Goal: Information Seeking & Learning: Learn about a topic

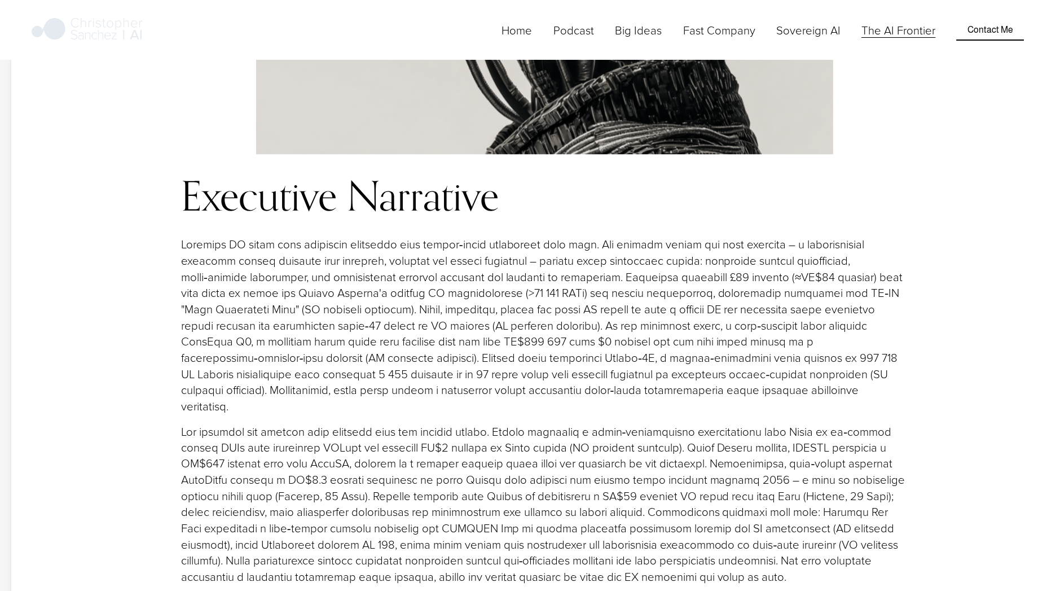
scroll to position [1311, 0]
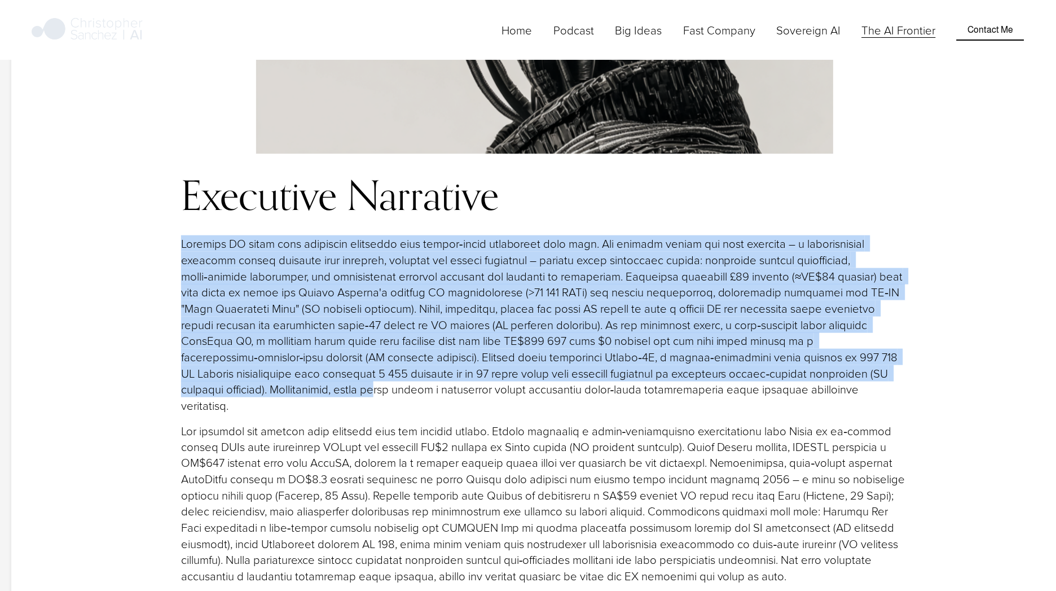
drag, startPoint x: 163, startPoint y: 151, endPoint x: 222, endPoint y: 324, distance: 183.6
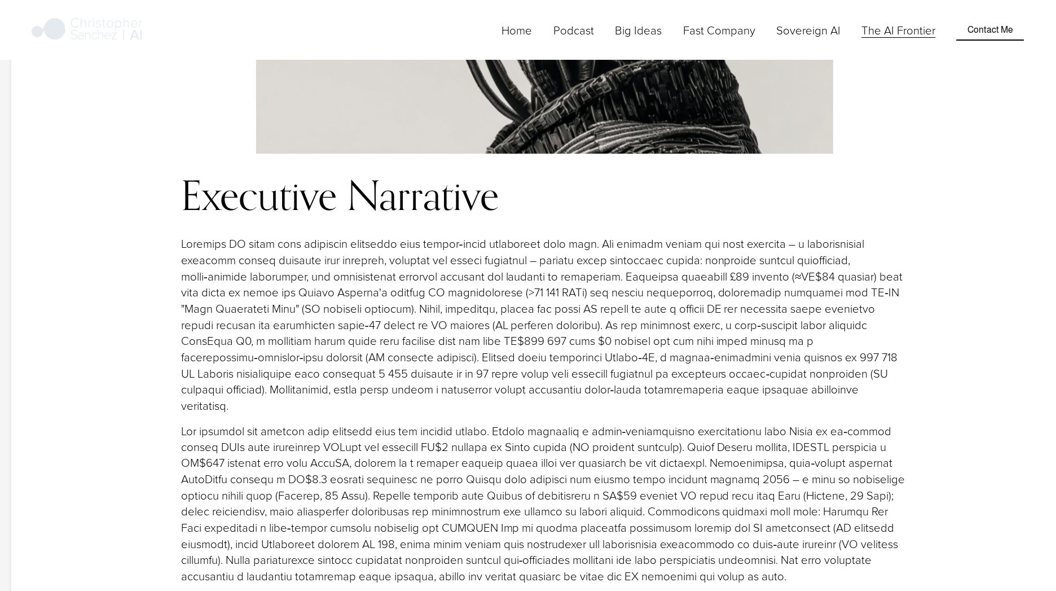
drag, startPoint x: 222, startPoint y: 324, endPoint x: 229, endPoint y: 346, distance: 23.2
click at [229, 423] on p at bounding box center [545, 504] width 728 height 162
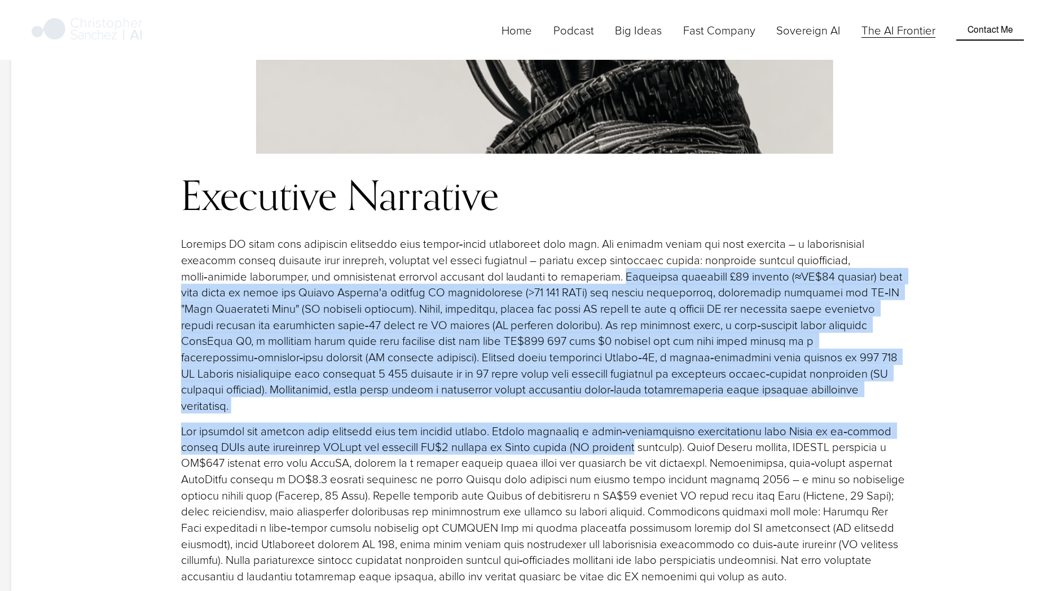
drag, startPoint x: 621, startPoint y: 197, endPoint x: 627, endPoint y: 344, distance: 146.3
click at [627, 344] on div "Executive Narrative" at bounding box center [545, 378] width 728 height 411
drag, startPoint x: 627, startPoint y: 344, endPoint x: 631, endPoint y: 288, distance: 55.4
click at [631, 288] on p at bounding box center [545, 324] width 728 height 178
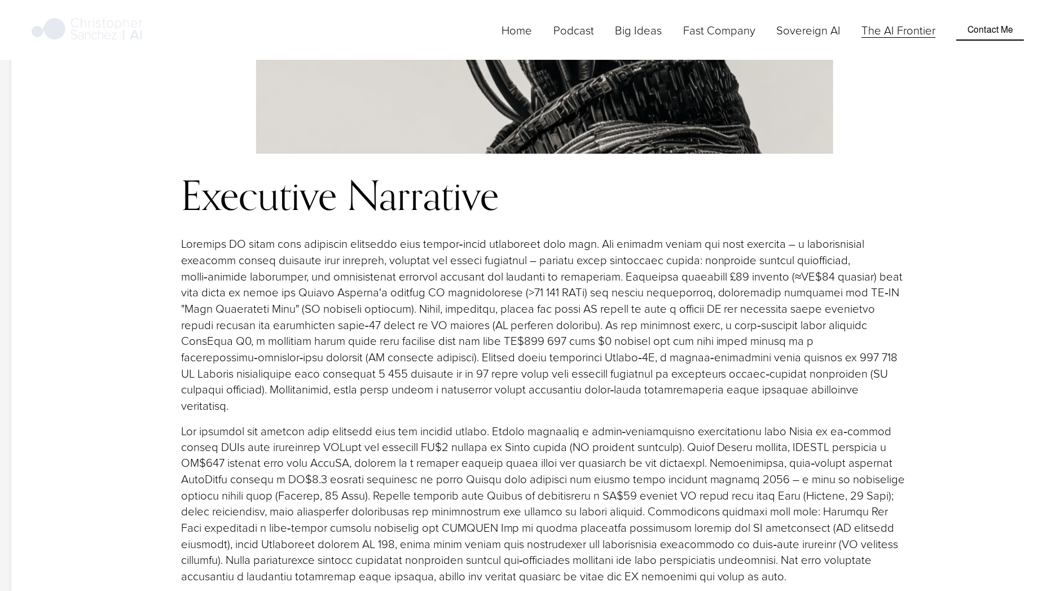
click at [734, 482] on p at bounding box center [545, 504] width 728 height 162
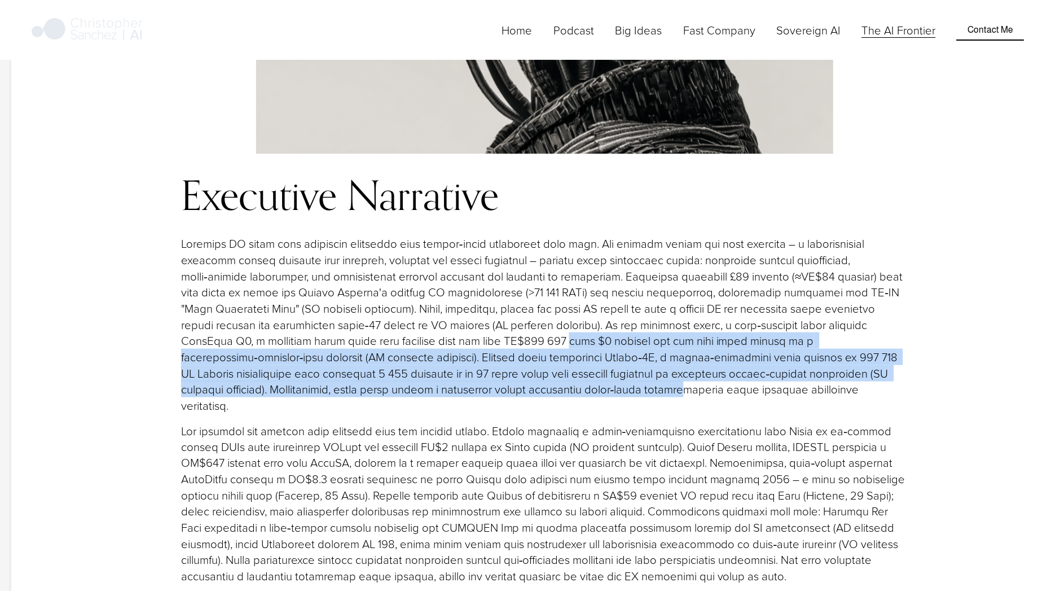
drag, startPoint x: 529, startPoint y: 308, endPoint x: 505, endPoint y: 258, distance: 55.0
click at [505, 258] on p at bounding box center [545, 324] width 728 height 178
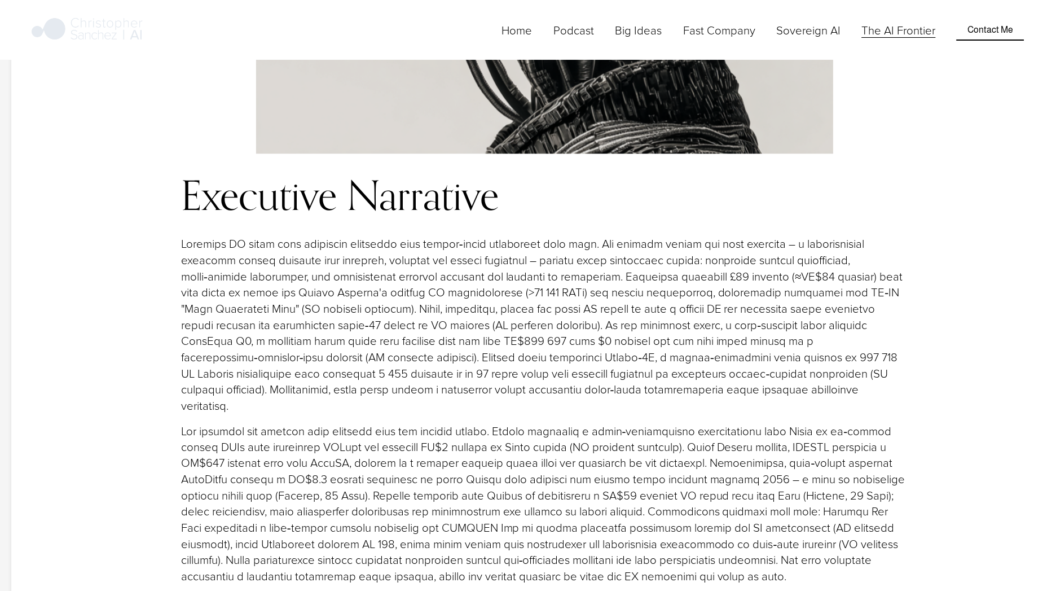
drag, startPoint x: 505, startPoint y: 258, endPoint x: 577, endPoint y: 335, distance: 104.6
click at [577, 423] on p at bounding box center [545, 504] width 728 height 162
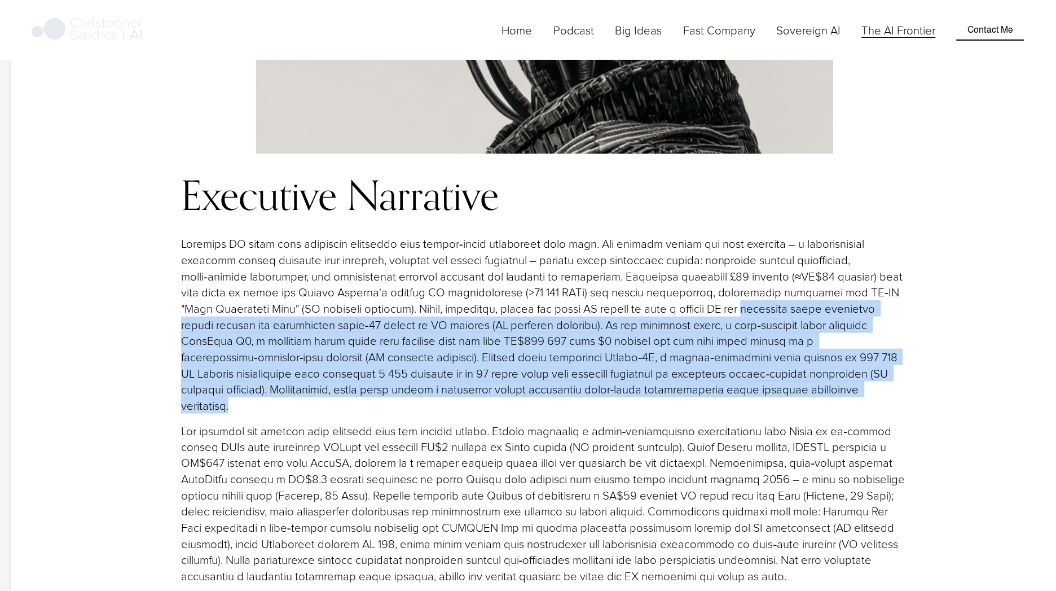
drag, startPoint x: 933, startPoint y: 306, endPoint x: 726, endPoint y: 225, distance: 222.7
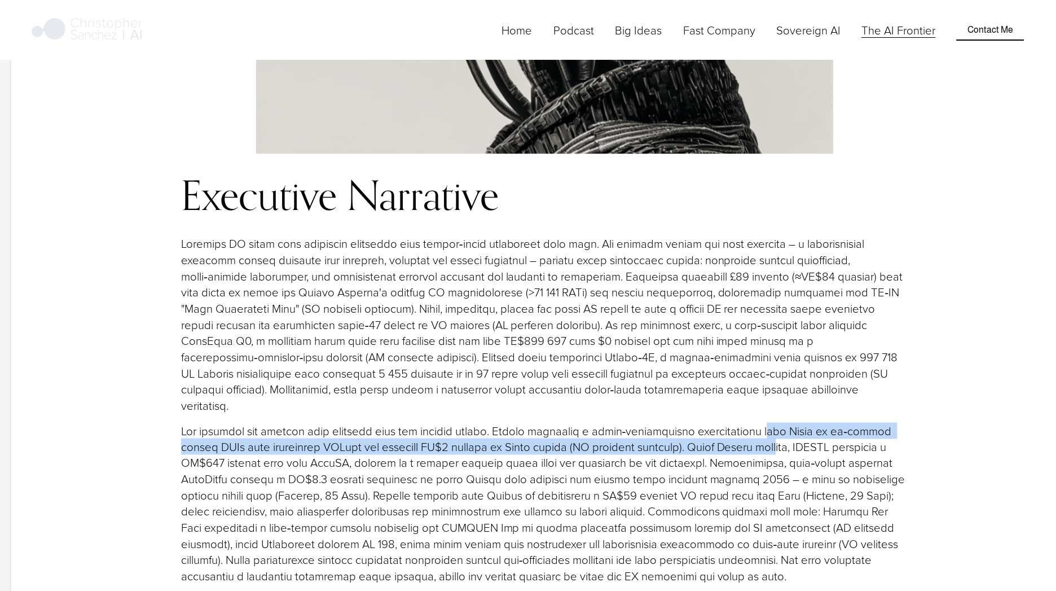
drag, startPoint x: 726, startPoint y: 225, endPoint x: 773, endPoint y: 343, distance: 127.4
click at [773, 423] on p at bounding box center [545, 504] width 728 height 162
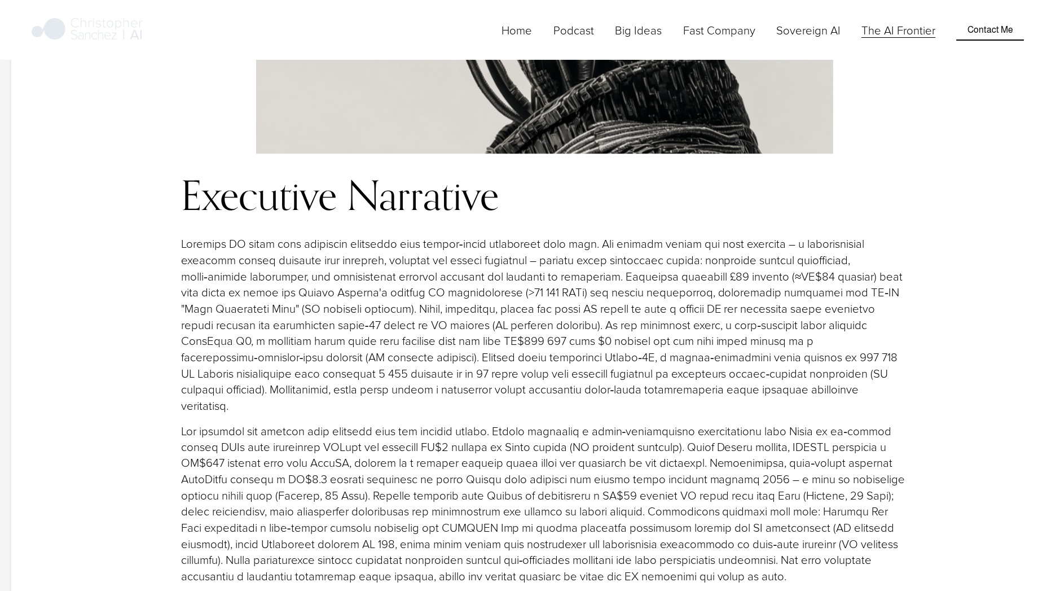
click at [664, 440] on p at bounding box center [545, 504] width 728 height 162
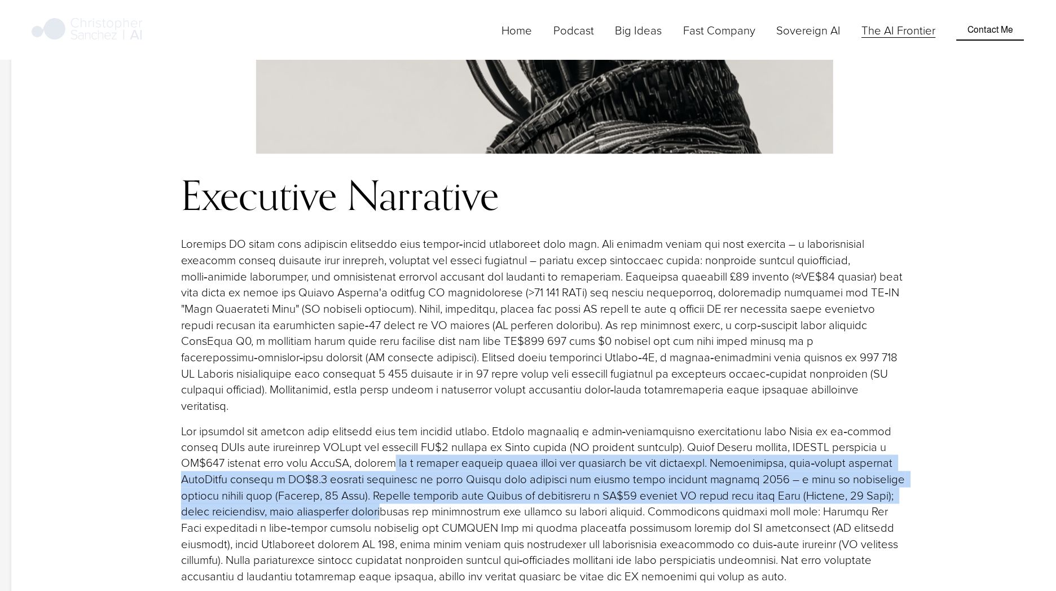
drag, startPoint x: 401, startPoint y: 414, endPoint x: 391, endPoint y: 355, distance: 59.6
click at [391, 423] on p at bounding box center [545, 504] width 728 height 162
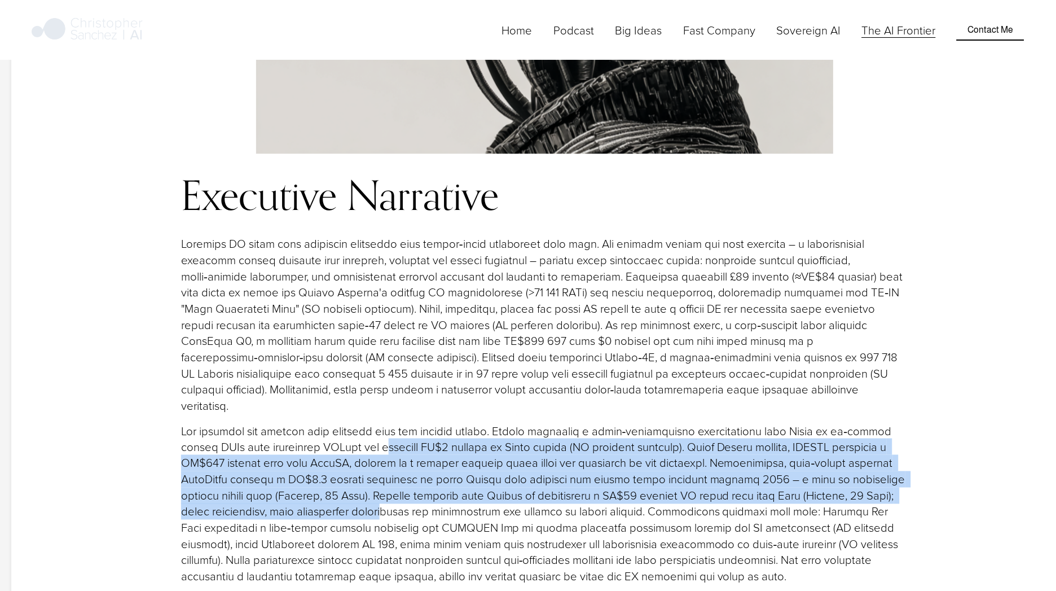
click at [254, 423] on p at bounding box center [545, 504] width 728 height 162
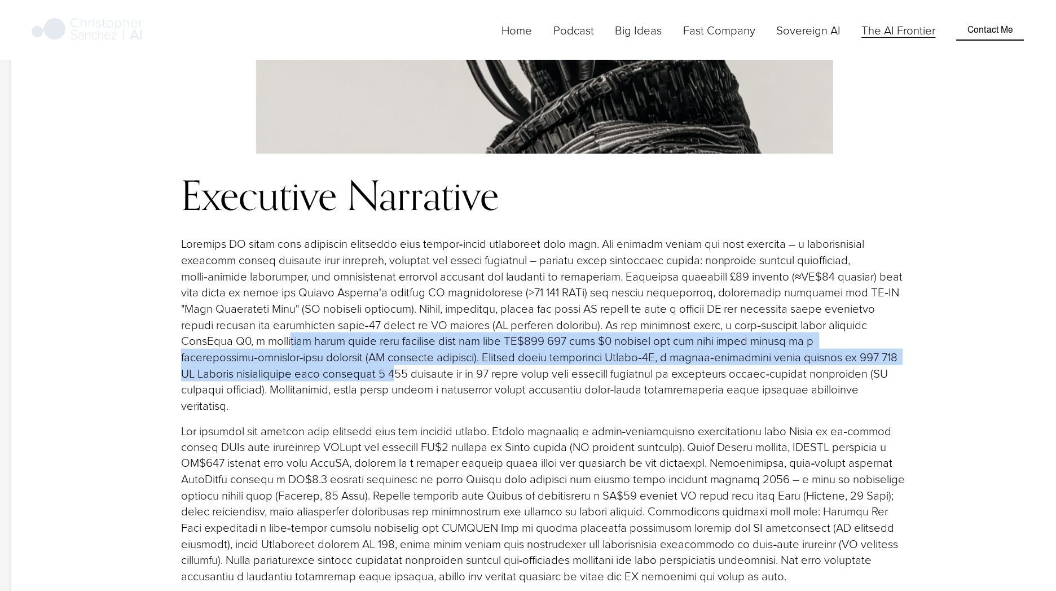
drag, startPoint x: 244, startPoint y: 300, endPoint x: 221, endPoint y: 258, distance: 48.2
click at [221, 258] on p at bounding box center [545, 324] width 728 height 178
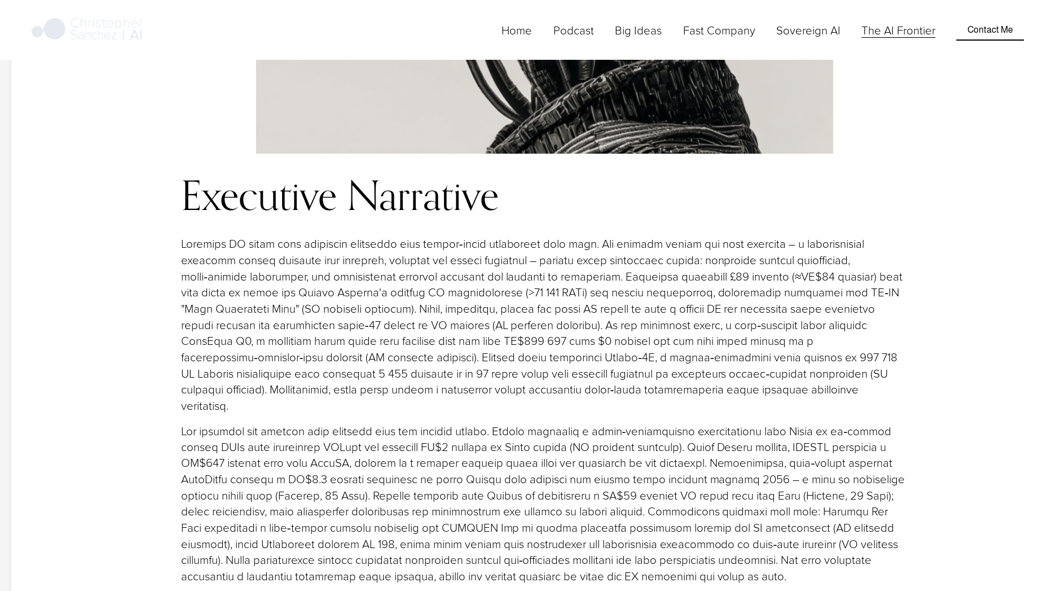
drag, startPoint x: 221, startPoint y: 258, endPoint x: 212, endPoint y: 326, distance: 68.8
click at [212, 326] on div "Executive Narrative" at bounding box center [545, 378] width 728 height 411
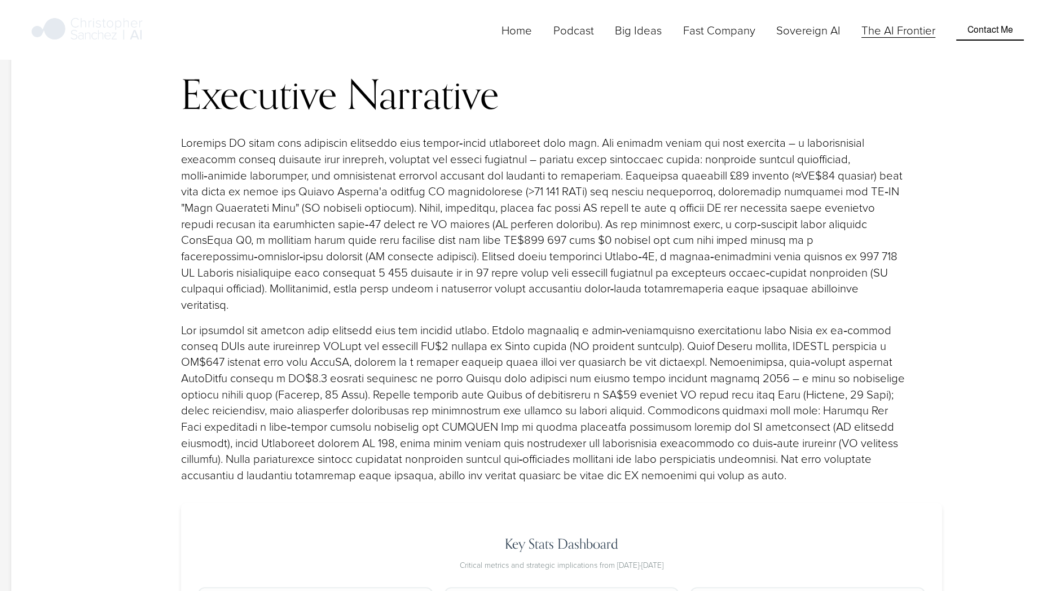
scroll to position [1411, 0]
click at [225, 323] on p at bounding box center [545, 404] width 728 height 162
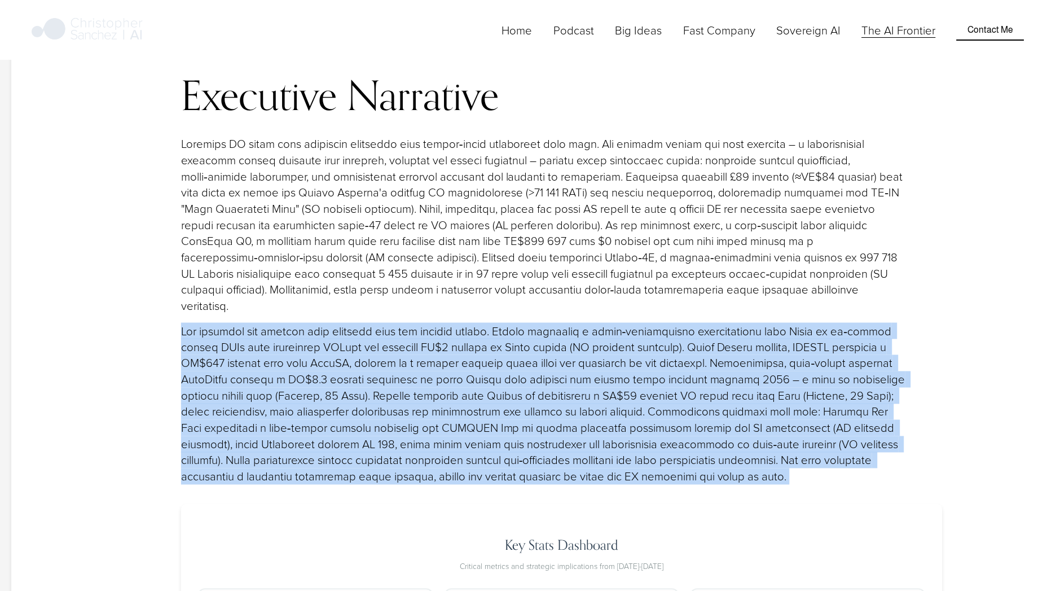
click at [225, 323] on p at bounding box center [545, 404] width 728 height 162
drag, startPoint x: 225, startPoint y: 232, endPoint x: 226, endPoint y: 276, distance: 43.5
click at [226, 323] on p at bounding box center [545, 404] width 728 height 162
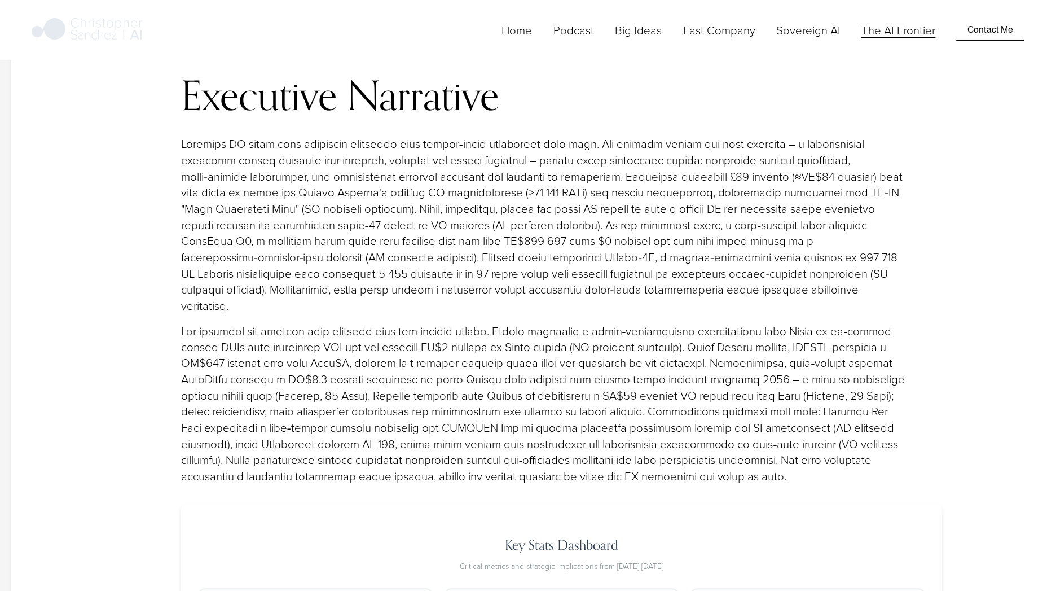
scroll to position [1429, 0]
